Goal: Find specific page/section: Locate a particular part of the current website

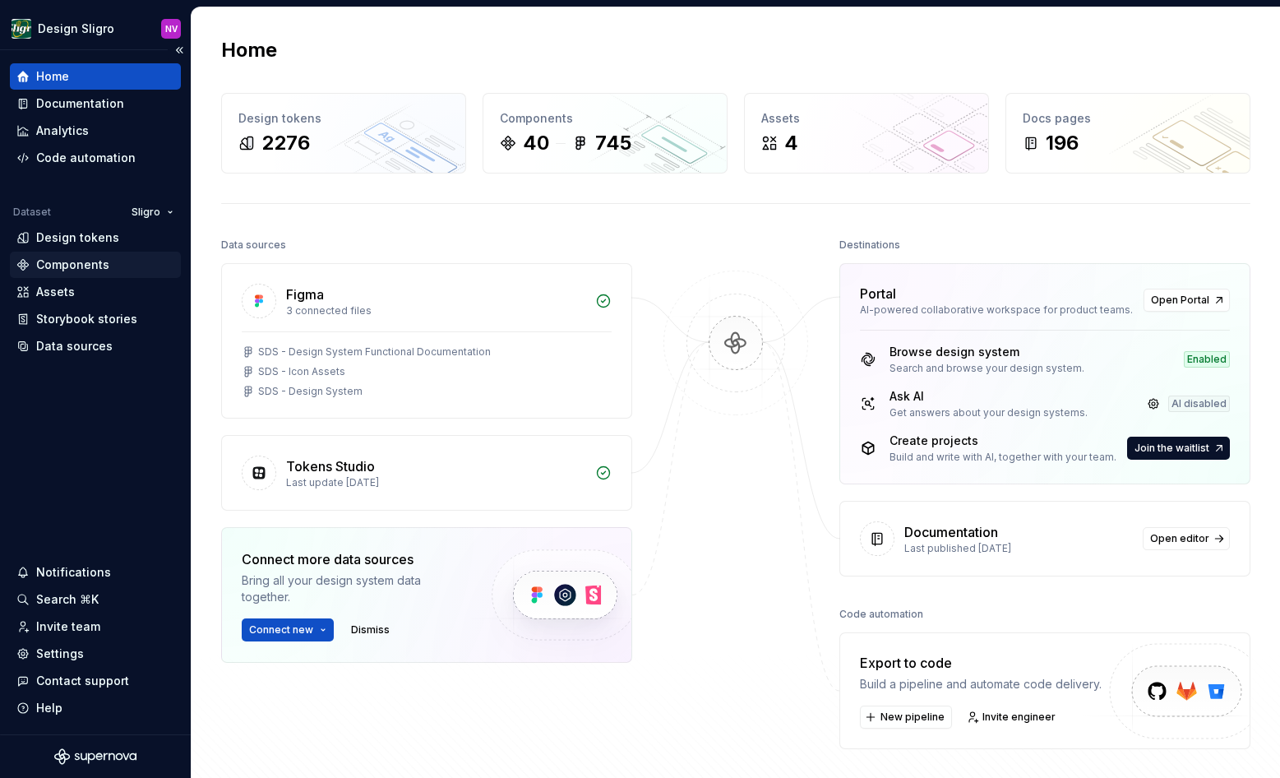
click at [90, 262] on div "Components" at bounding box center [72, 264] width 73 height 16
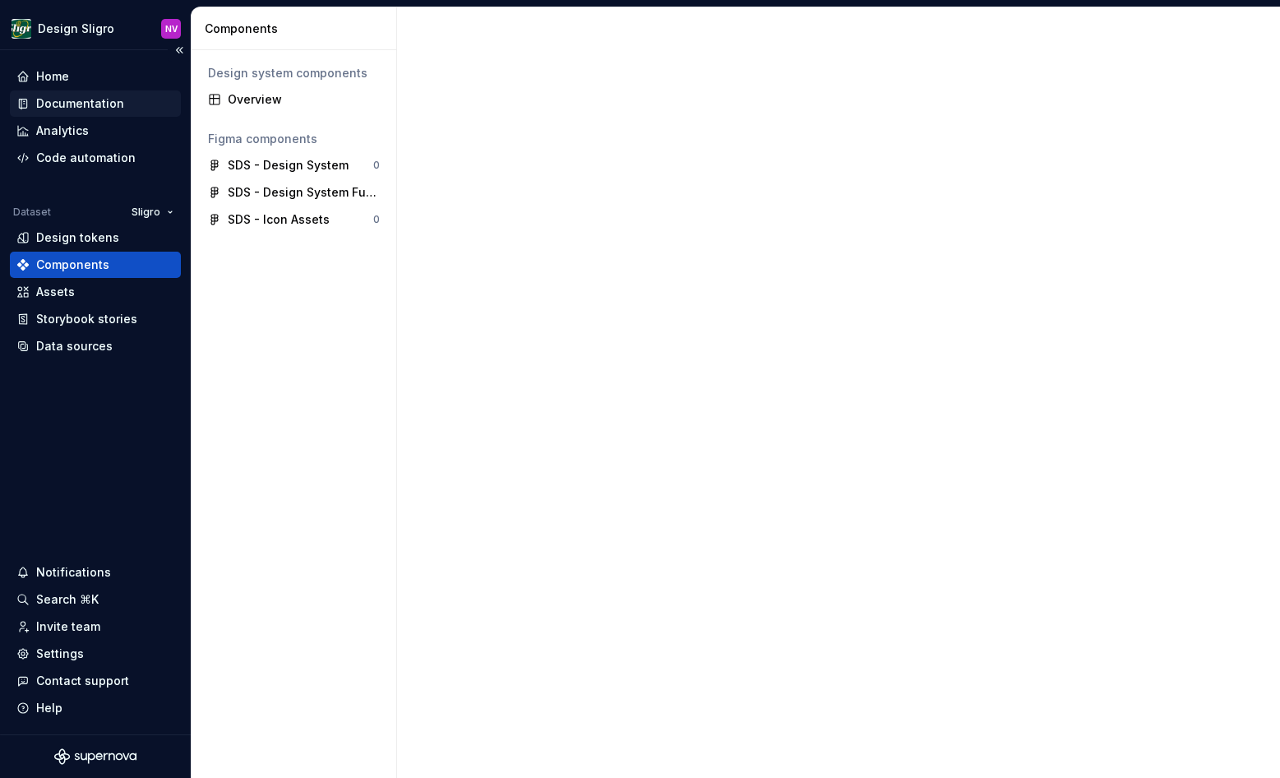
click at [65, 99] on div "Documentation" at bounding box center [80, 103] width 88 height 16
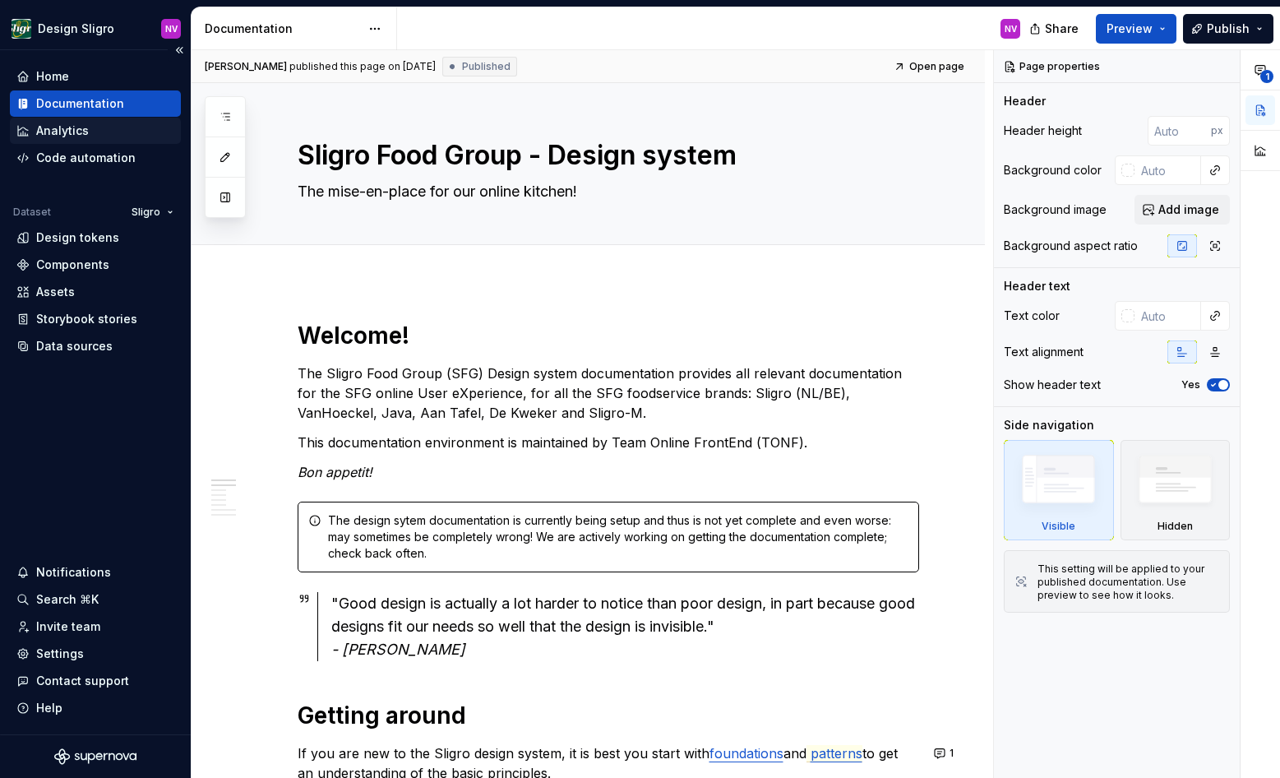
type textarea "*"
